Goal: Find specific page/section: Find specific page/section

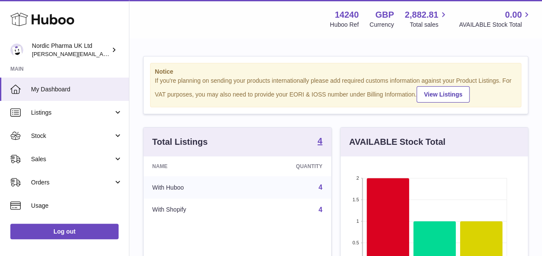
scroll to position [134, 187]
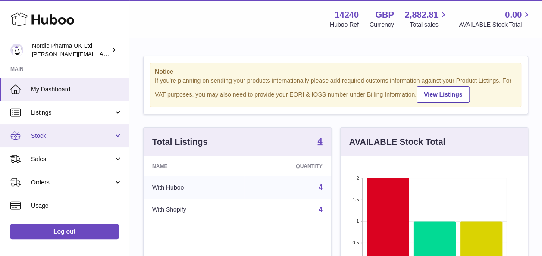
click at [52, 137] on span "Stock" at bounding box center [72, 136] width 82 height 8
click at [42, 135] on span "Stock" at bounding box center [72, 136] width 82 height 8
click at [38, 134] on span "Stock" at bounding box center [72, 136] width 82 height 8
click at [117, 134] on link "Stock" at bounding box center [64, 135] width 129 height 23
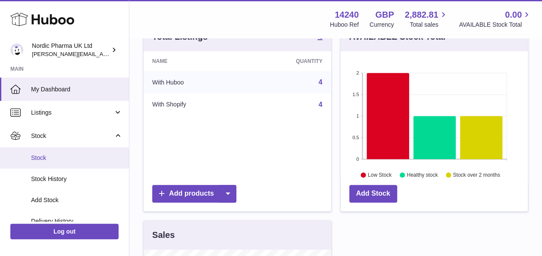
click at [45, 162] on link "Stock" at bounding box center [64, 157] width 129 height 21
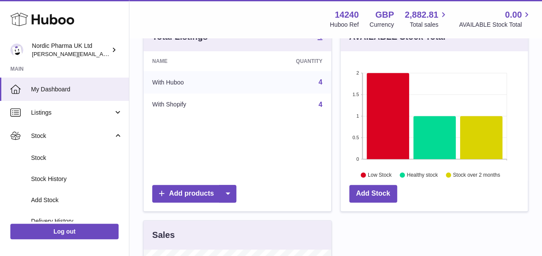
scroll to position [143, 0]
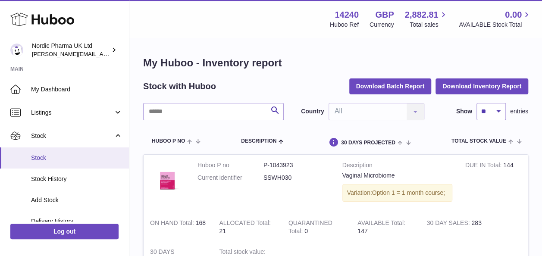
click at [63, 154] on span "Stock" at bounding box center [76, 158] width 91 height 8
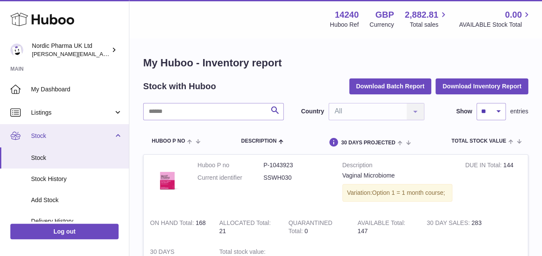
click at [65, 131] on link "Stock" at bounding box center [64, 135] width 129 height 23
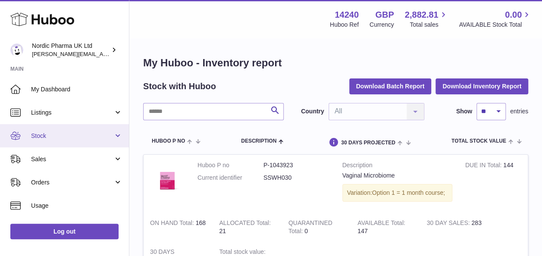
click at [48, 134] on span "Stock" at bounding box center [72, 136] width 82 height 8
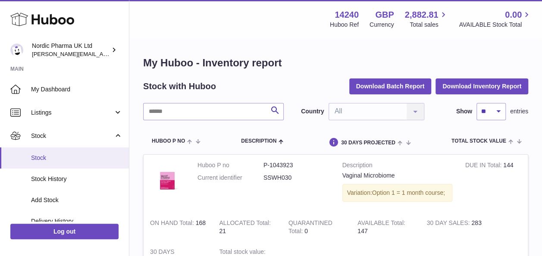
click at [38, 162] on link "Stock" at bounding box center [64, 157] width 129 height 21
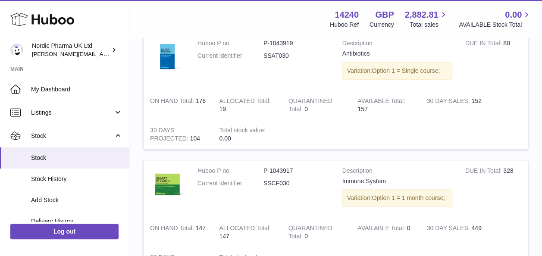
scroll to position [375, 0]
